Goal: Check status: Verify the current state of an ongoing process or item

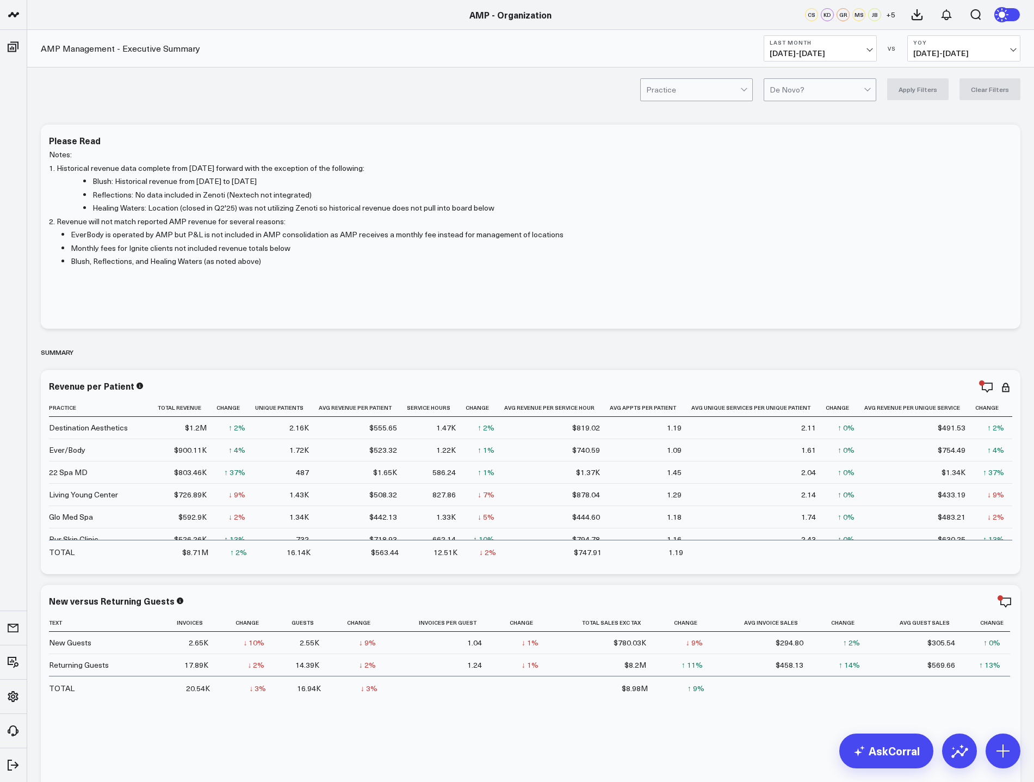
click at [864, 50] on span "[DATE] - [DATE]" at bounding box center [820, 53] width 101 height 9
click at [786, 280] on link "MTD" at bounding box center [820, 284] width 112 height 21
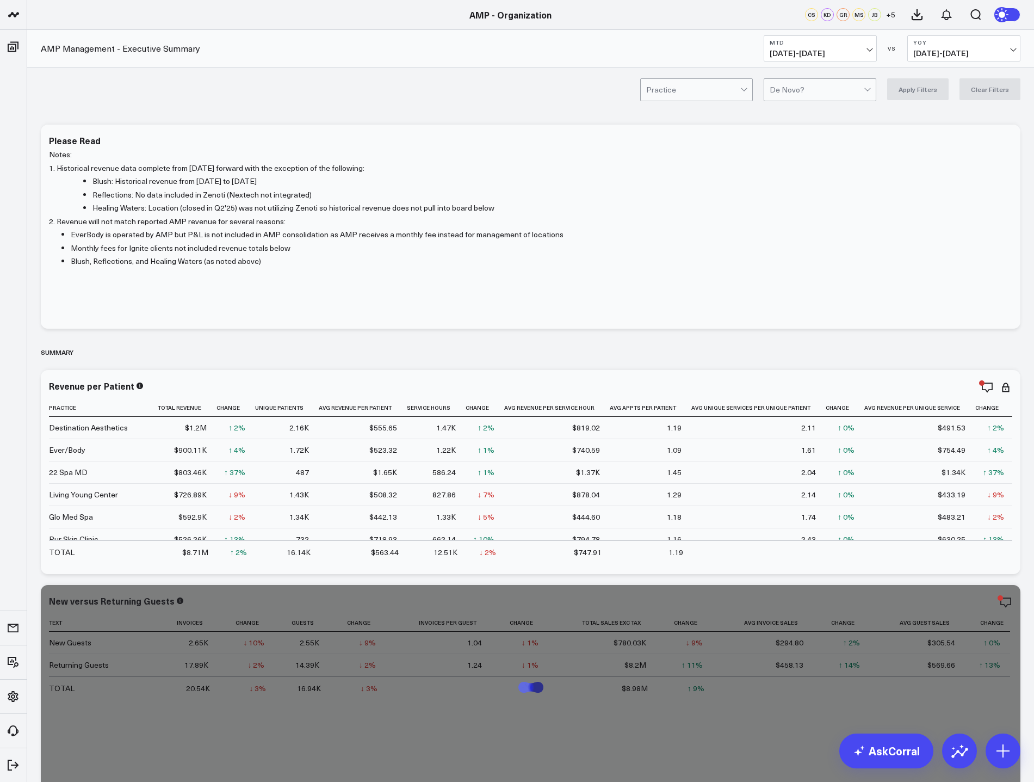
click at [973, 44] on b "YoY" at bounding box center [964, 42] width 101 height 7
click at [955, 115] on link "YoY" at bounding box center [964, 114] width 112 height 21
click at [1007, 47] on button "YoY [DATE] - [DATE]" at bounding box center [964, 48] width 113 height 26
click at [958, 157] on link "Custom Dates" at bounding box center [964, 156] width 112 height 21
select select "9"
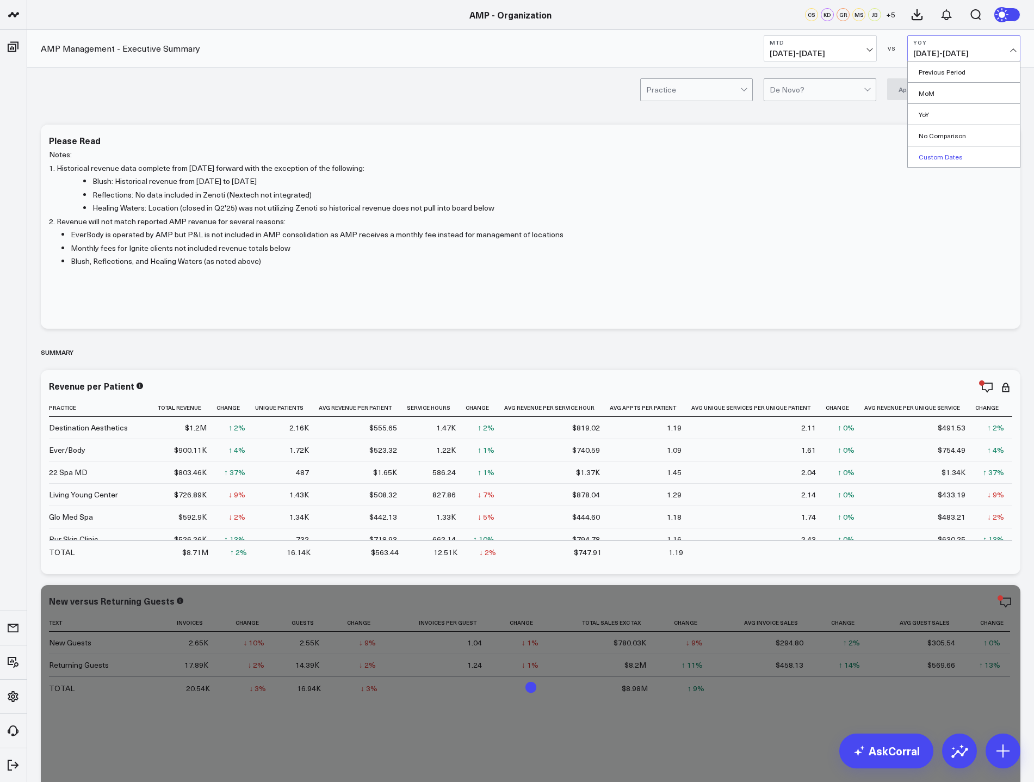
select select "2025"
click at [961, 82] on select "2026 2025 2024 2023 2022 2021 2020 2019 2018 2017 2016 2015 2014 2013 2012 2011…" at bounding box center [947, 80] width 37 height 16
select select "9"
select select "2024"
click at [915, 138] on div "1" at bounding box center [912, 137] width 22 height 22
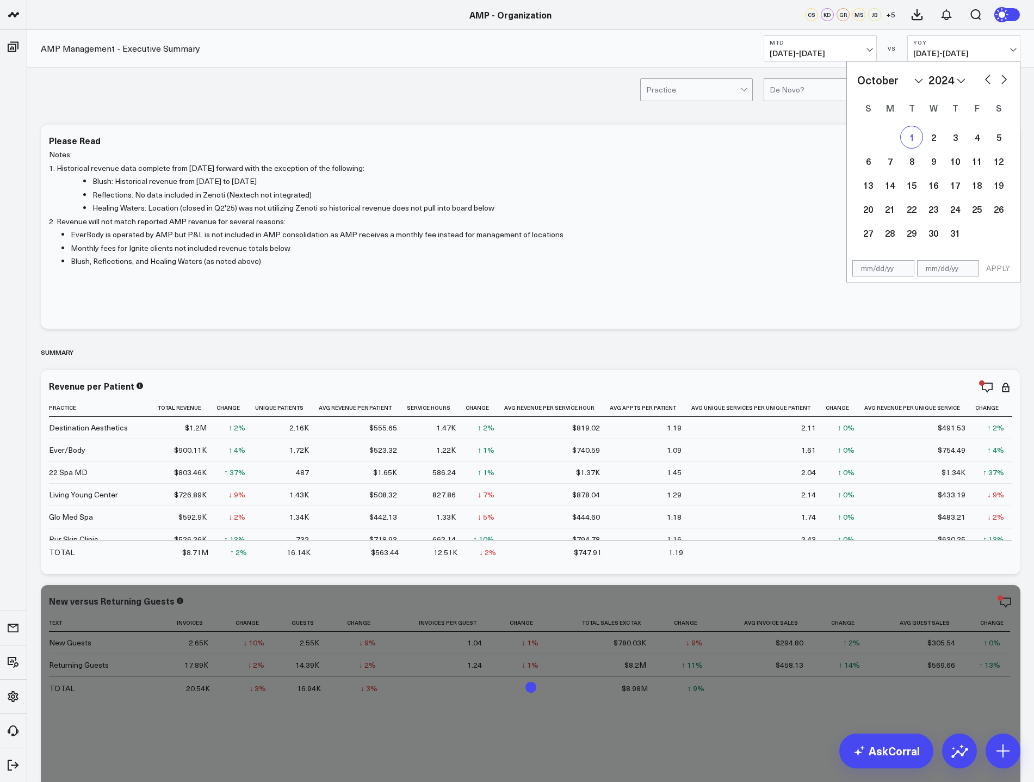
type input "[DATE]"
select select "9"
select select "2024"
click at [1002, 138] on div "5" at bounding box center [999, 137] width 22 height 22
type input "[DATE]"
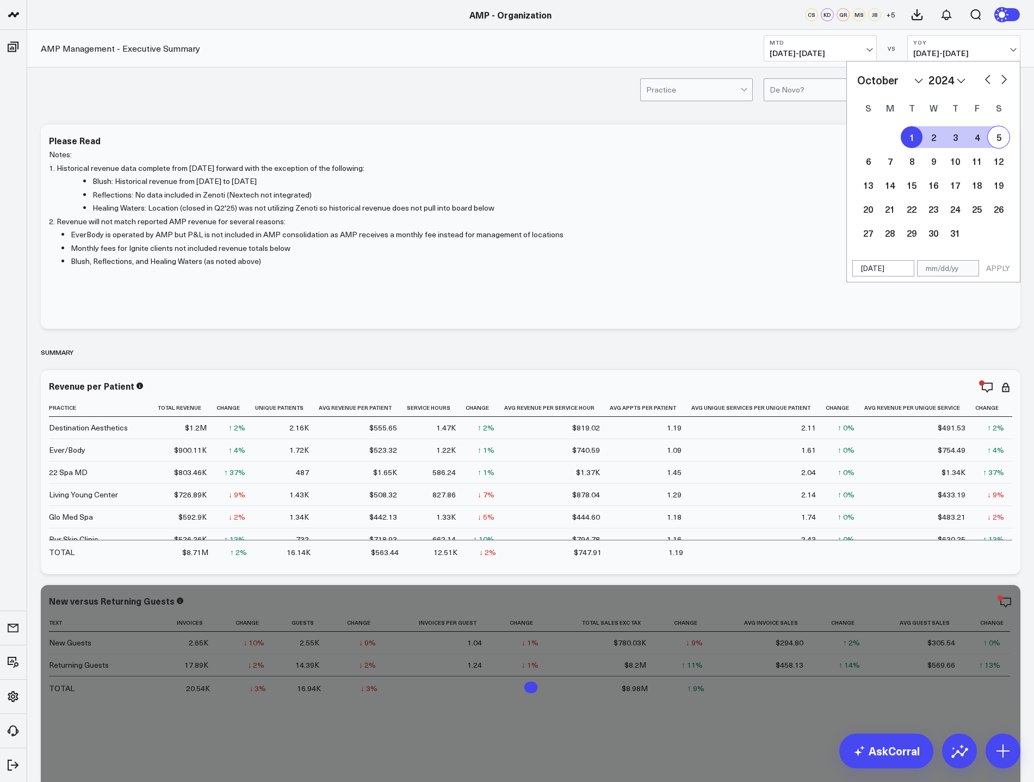
select select "9"
select select "2024"
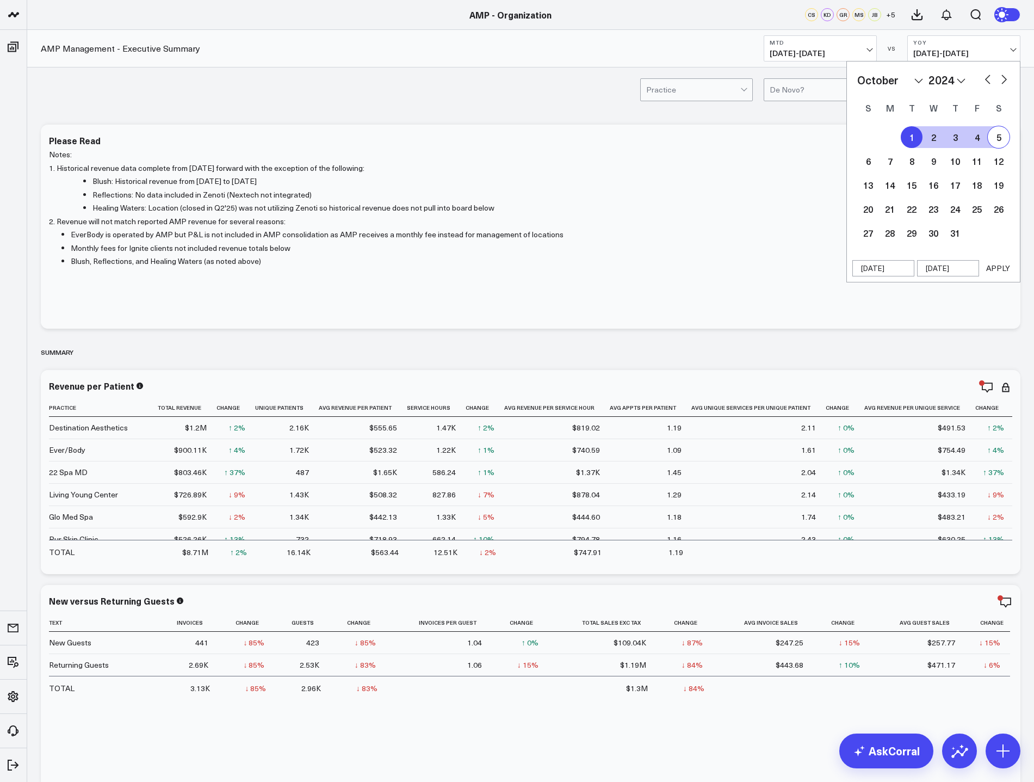
click at [1002, 267] on button "APPLY" at bounding box center [998, 268] width 33 height 16
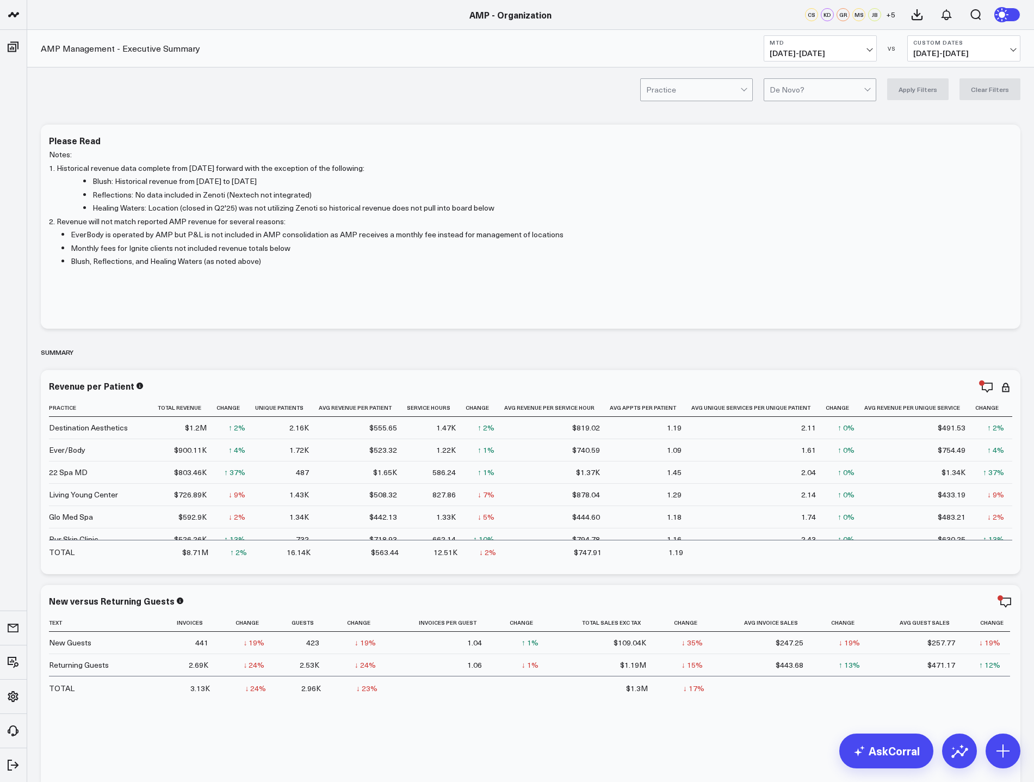
click at [866, 52] on span "[DATE] - [DATE]" at bounding box center [820, 53] width 101 height 9
click at [867, 50] on span "[DATE] - [DATE]" at bounding box center [820, 53] width 101 height 9
click at [833, 112] on link "Last 30 Days" at bounding box center [820, 114] width 112 height 21
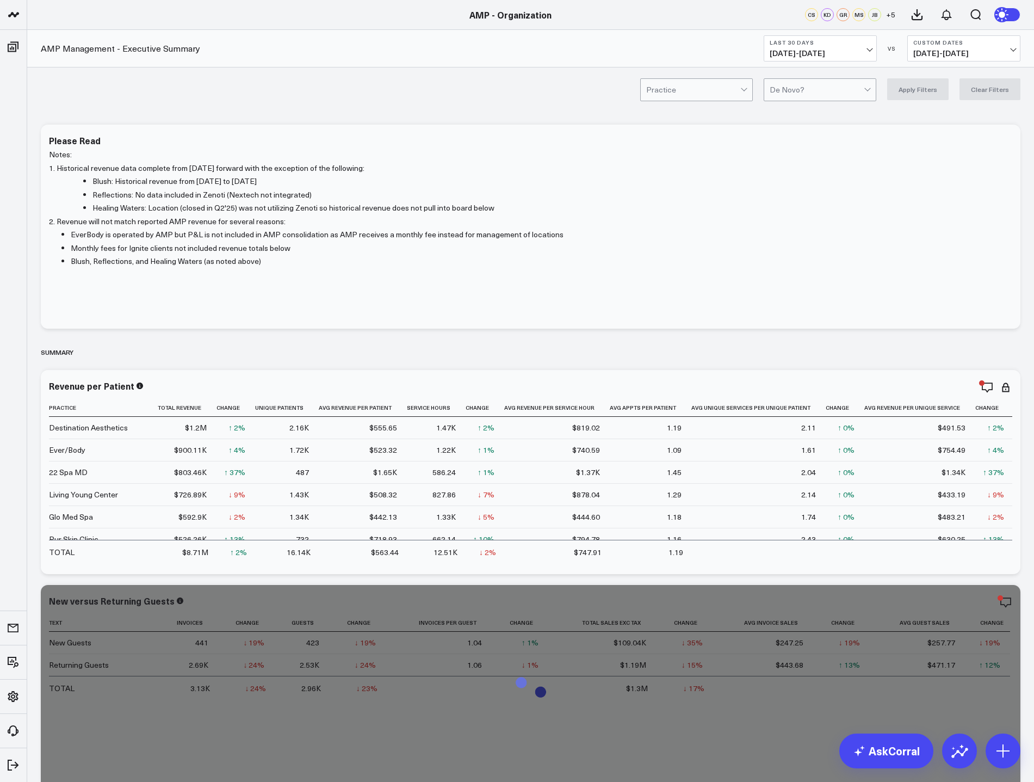
click at [952, 53] on span "[DATE] - [DATE]" at bounding box center [964, 53] width 101 height 9
click at [938, 114] on link "YoY" at bounding box center [964, 114] width 112 height 21
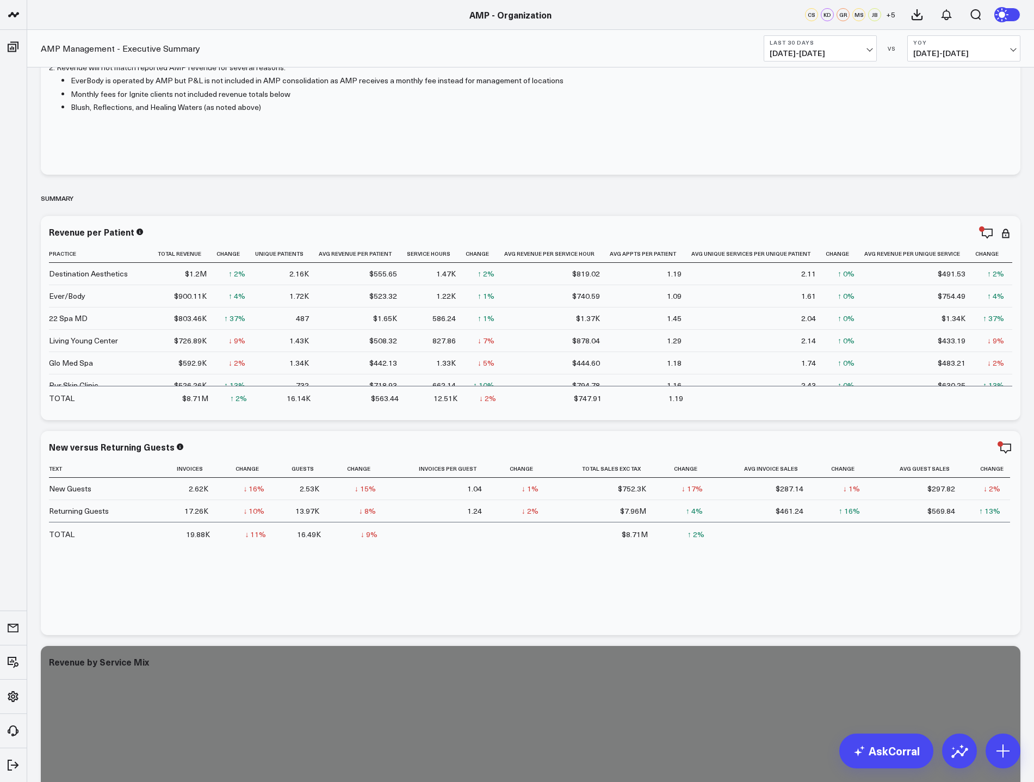
scroll to position [218, 0]
